Goal: Information Seeking & Learning: Learn about a topic

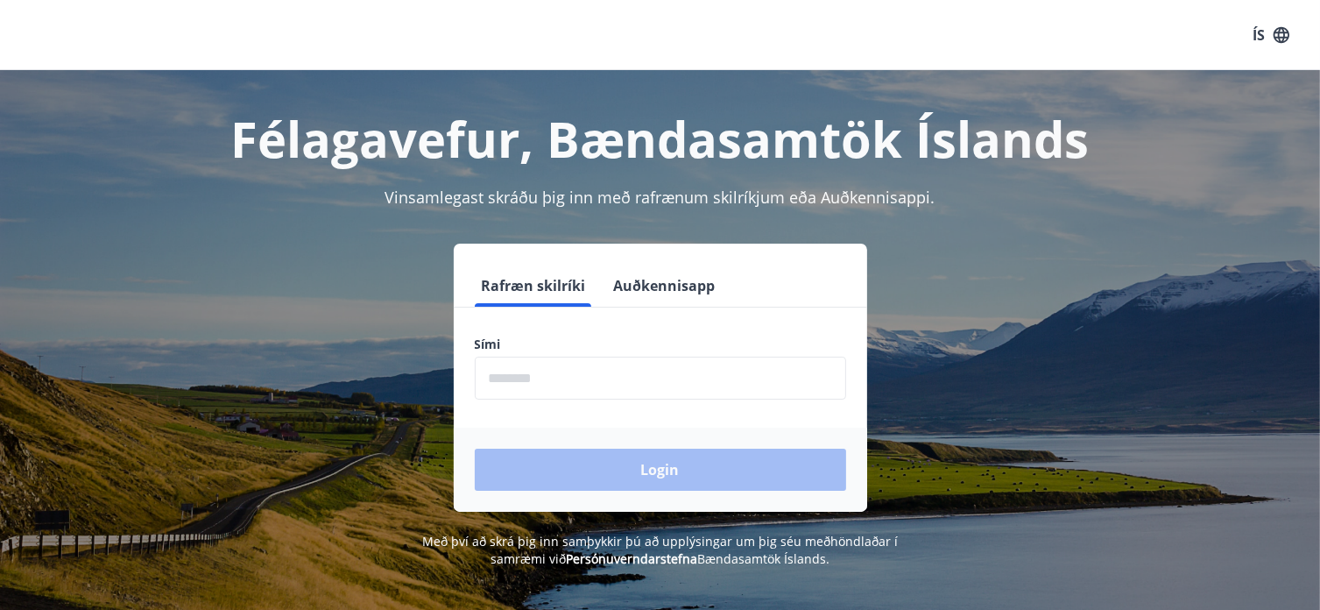
click at [523, 379] on input "phone" at bounding box center [661, 378] width 372 height 43
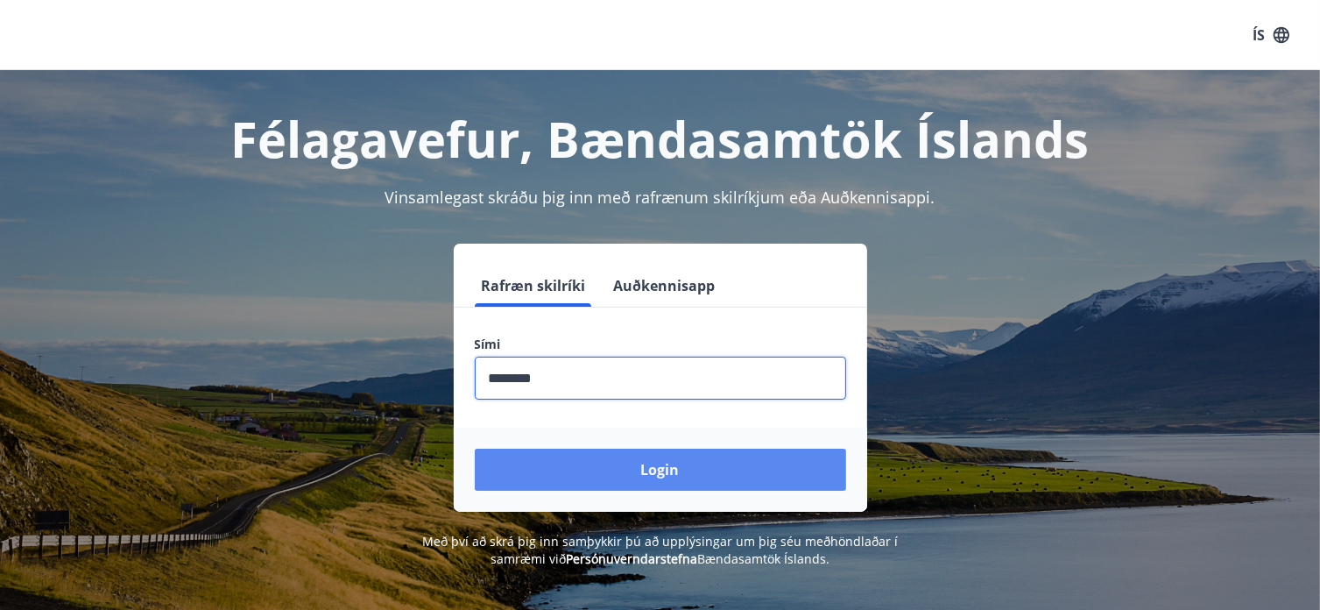
type input "********"
click at [644, 467] on button "Login" at bounding box center [661, 470] width 372 height 42
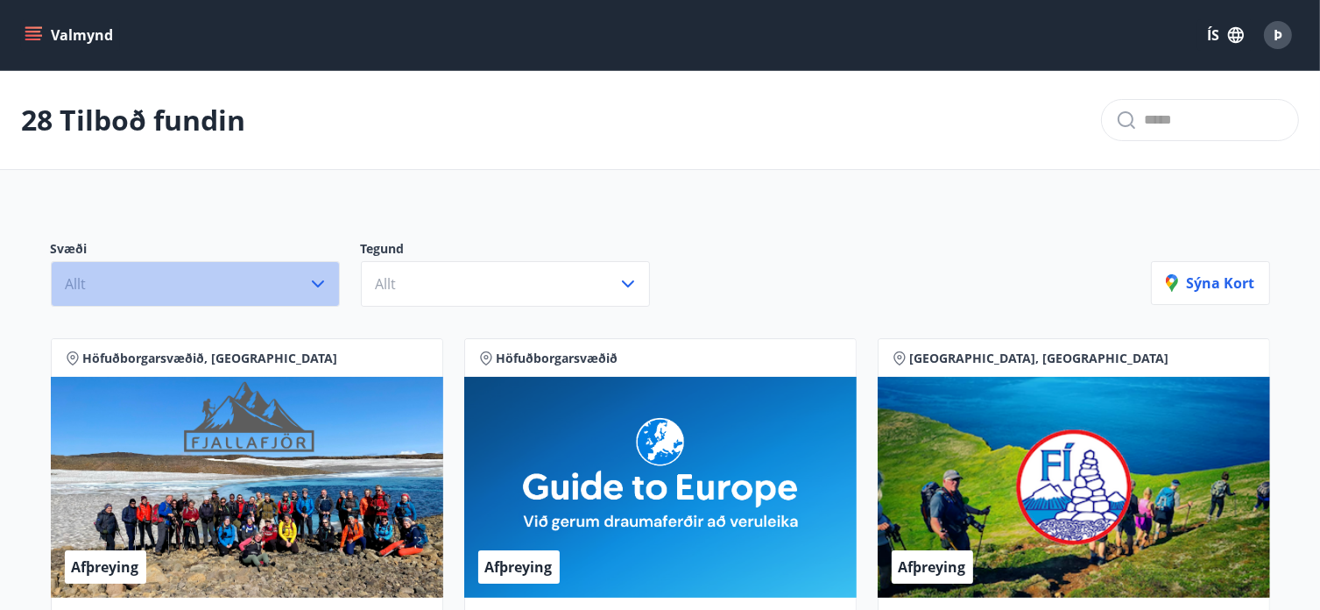
click at [319, 280] on icon "button" at bounding box center [318, 283] width 21 height 21
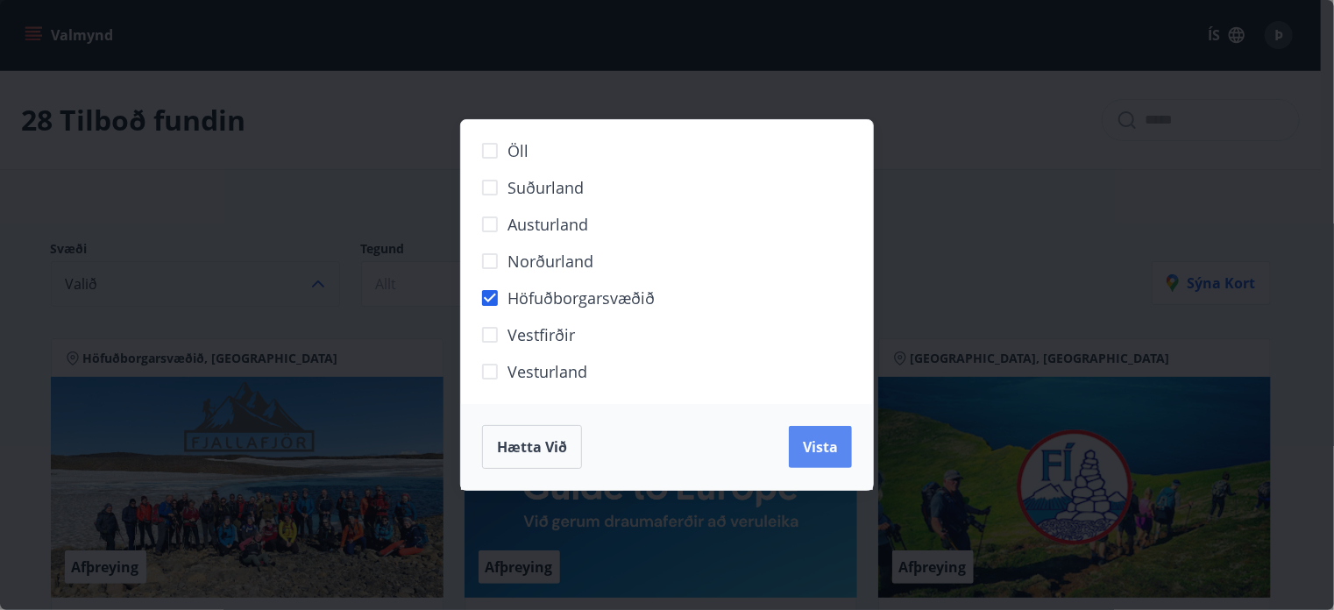
click at [809, 453] on span "Vista" at bounding box center [820, 446] width 35 height 19
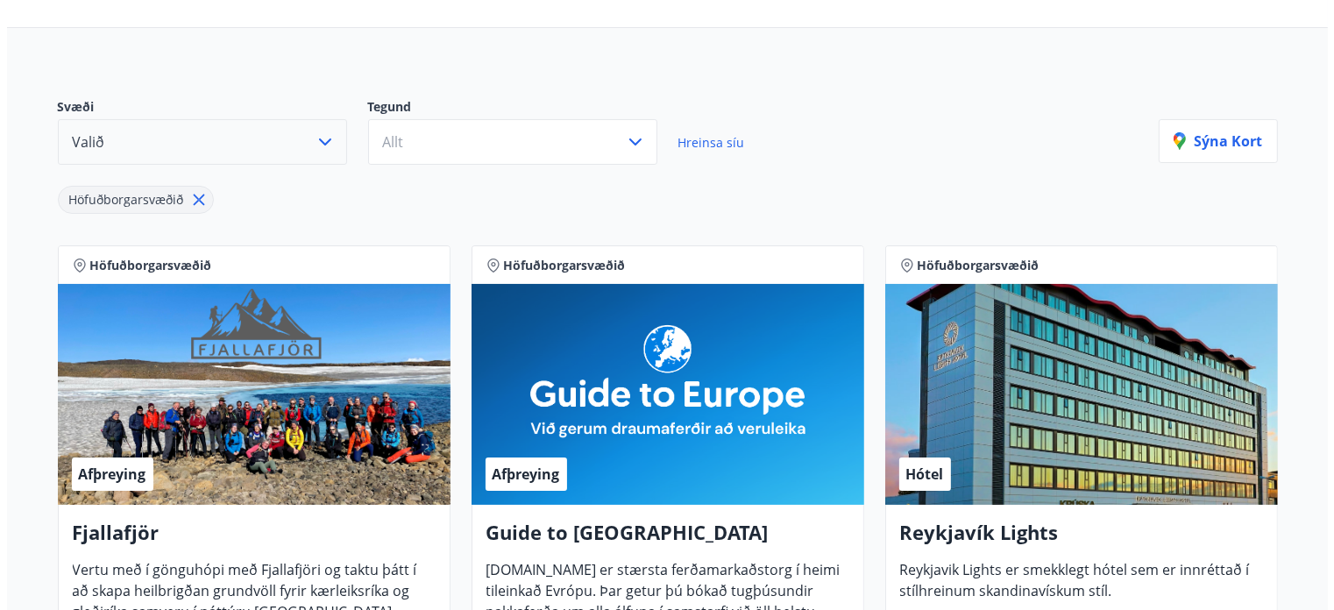
scroll to position [438, 0]
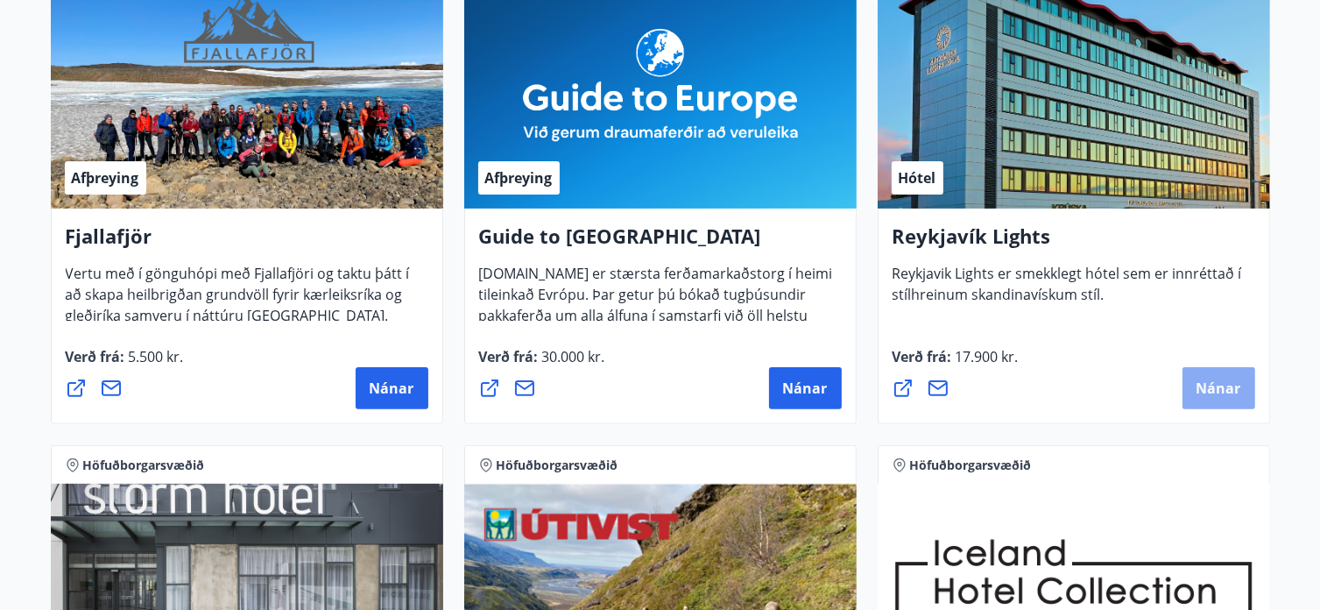
click at [1213, 395] on span "Nánar" at bounding box center [1219, 388] width 45 height 19
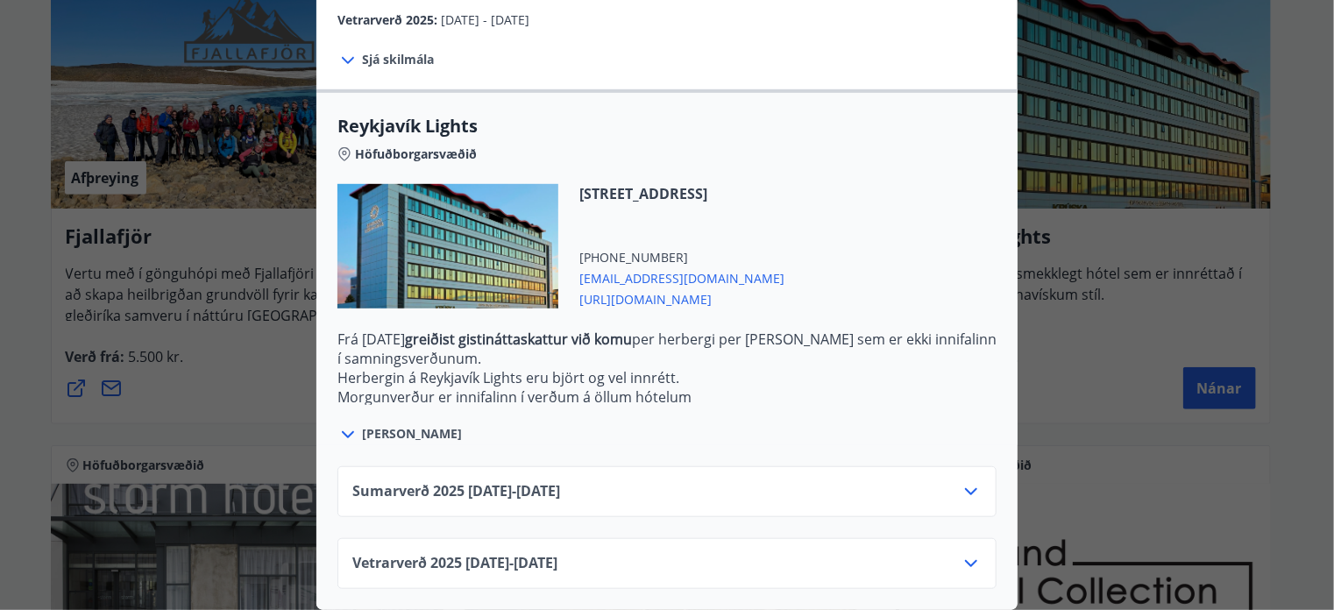
scroll to position [407, 0]
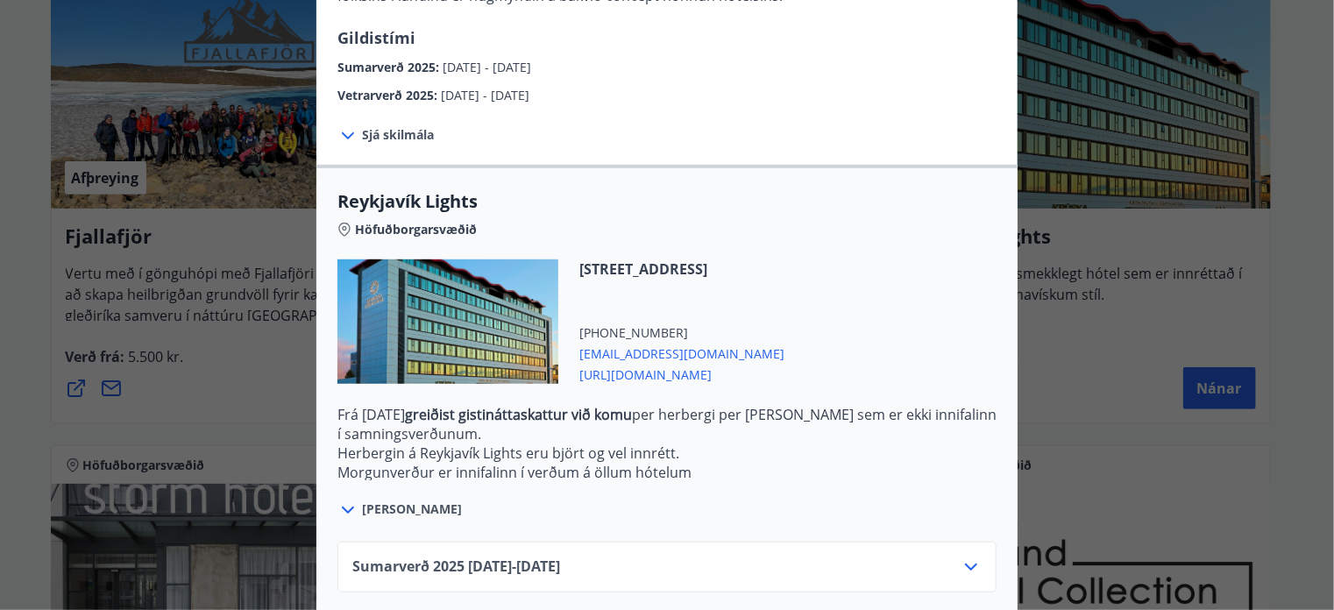
click at [623, 351] on span "reykjaviklights@keahotels.is" at bounding box center [681, 352] width 205 height 21
click at [668, 369] on span "https://www.keahotels.is/is/hotelin/reykjavik-lights" at bounding box center [681, 373] width 205 height 21
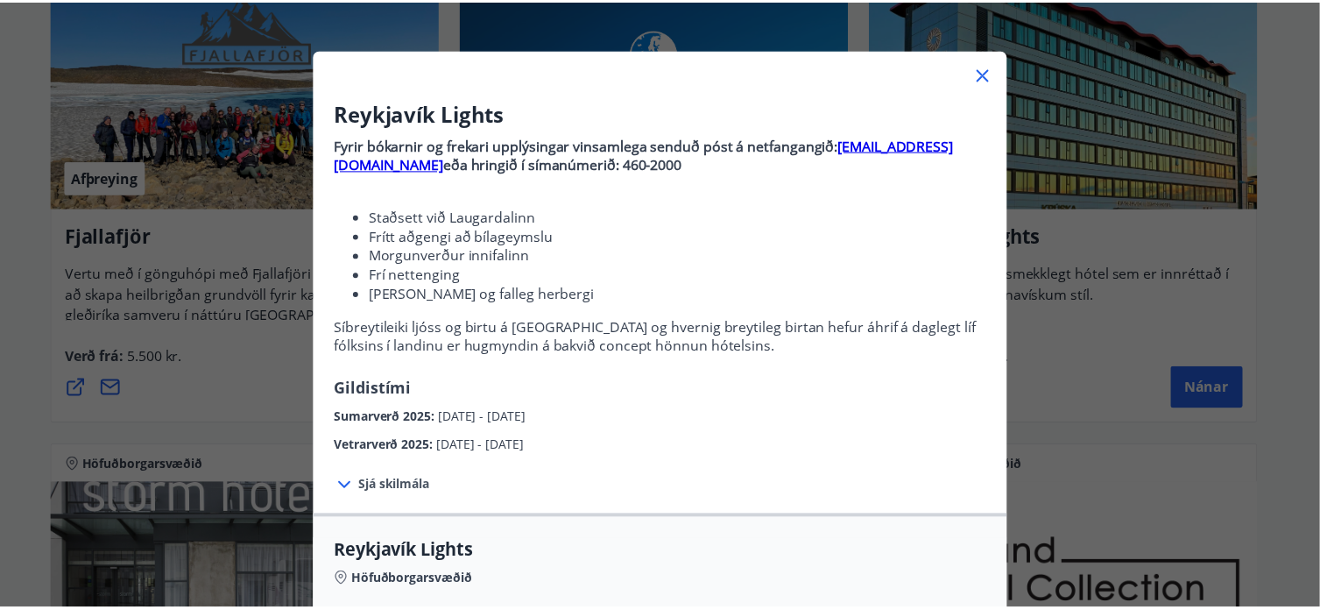
scroll to position [0, 0]
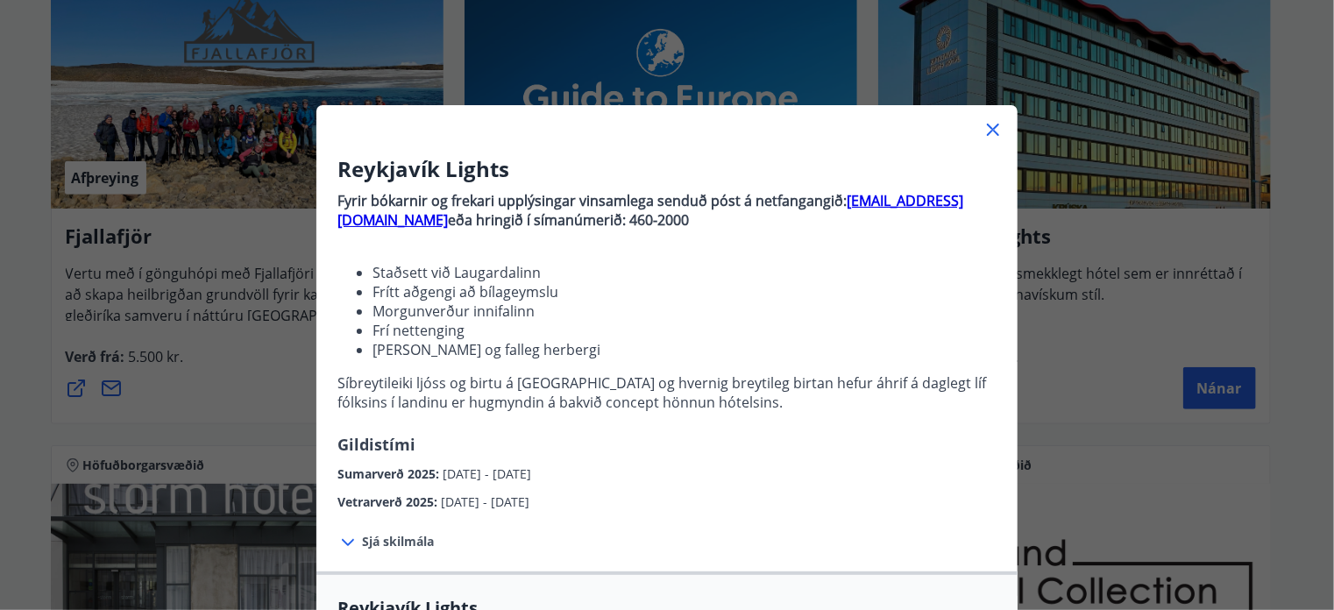
click at [987, 129] on icon at bounding box center [993, 130] width 12 height 12
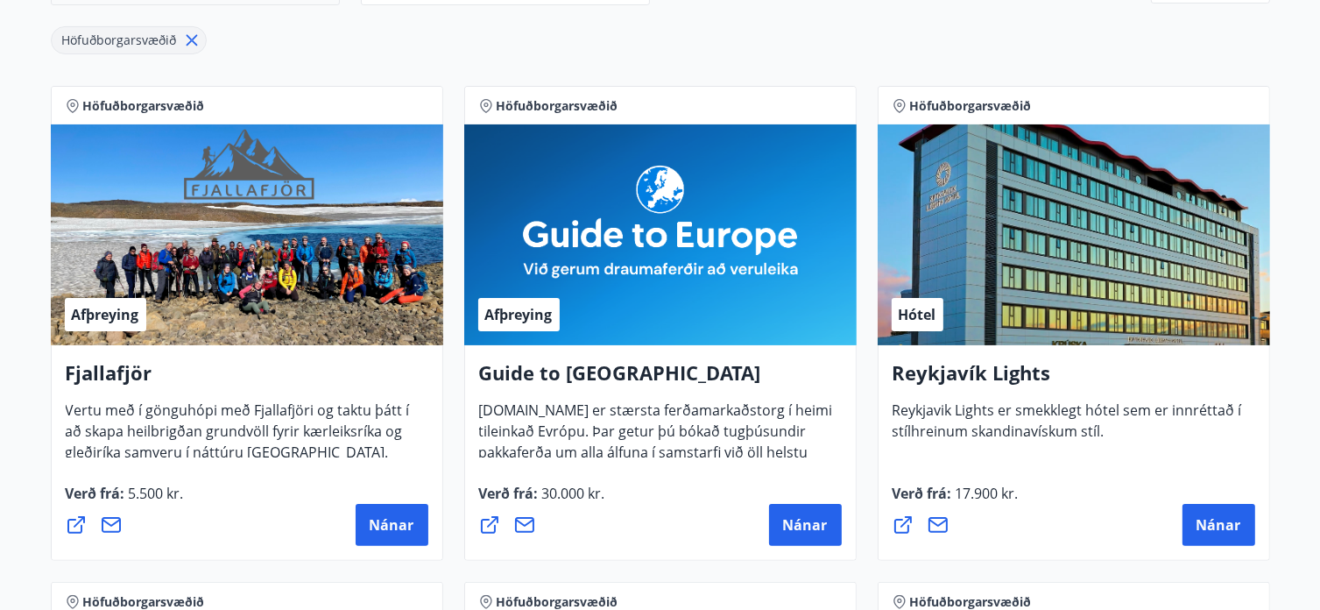
scroll to position [88, 0]
